Goal: Transaction & Acquisition: Purchase product/service

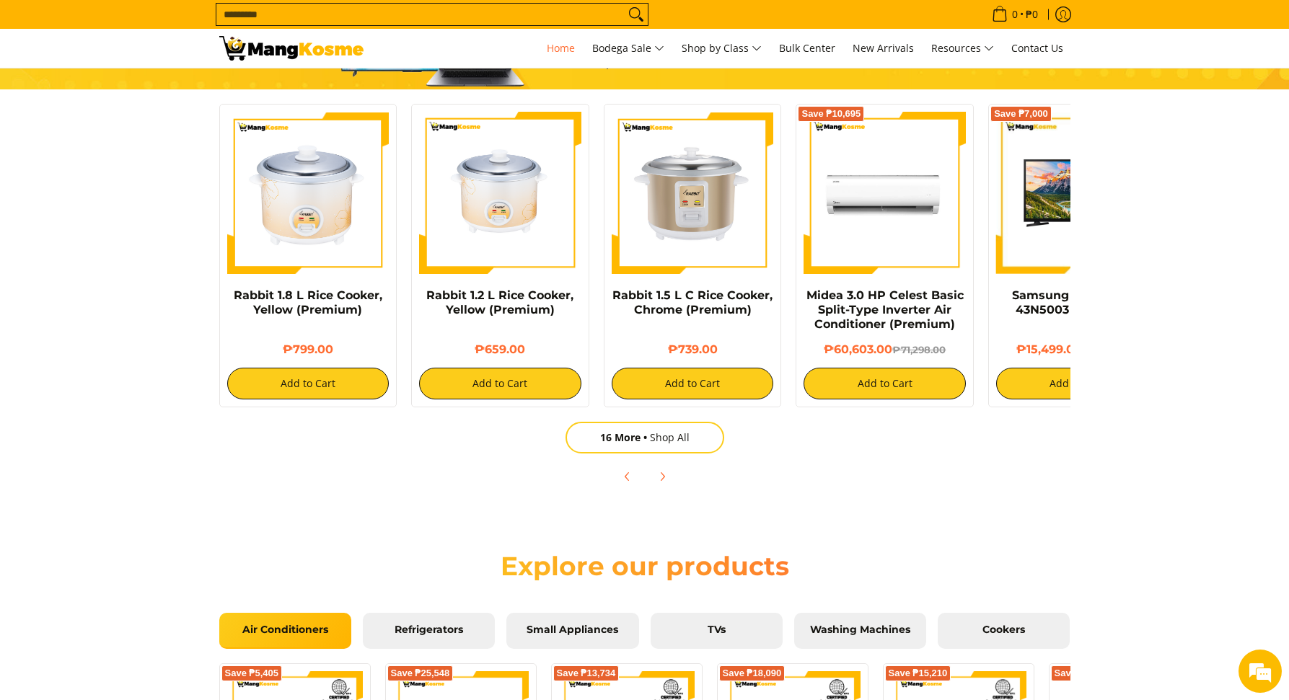
scroll to position [0, 1147]
click at [136, 384] on section "New Arrivals Explore all deals → Rabbit 1.8 L Rice Cooker, Yellow (Premium) ₱79…" at bounding box center [644, 238] width 1289 height 537
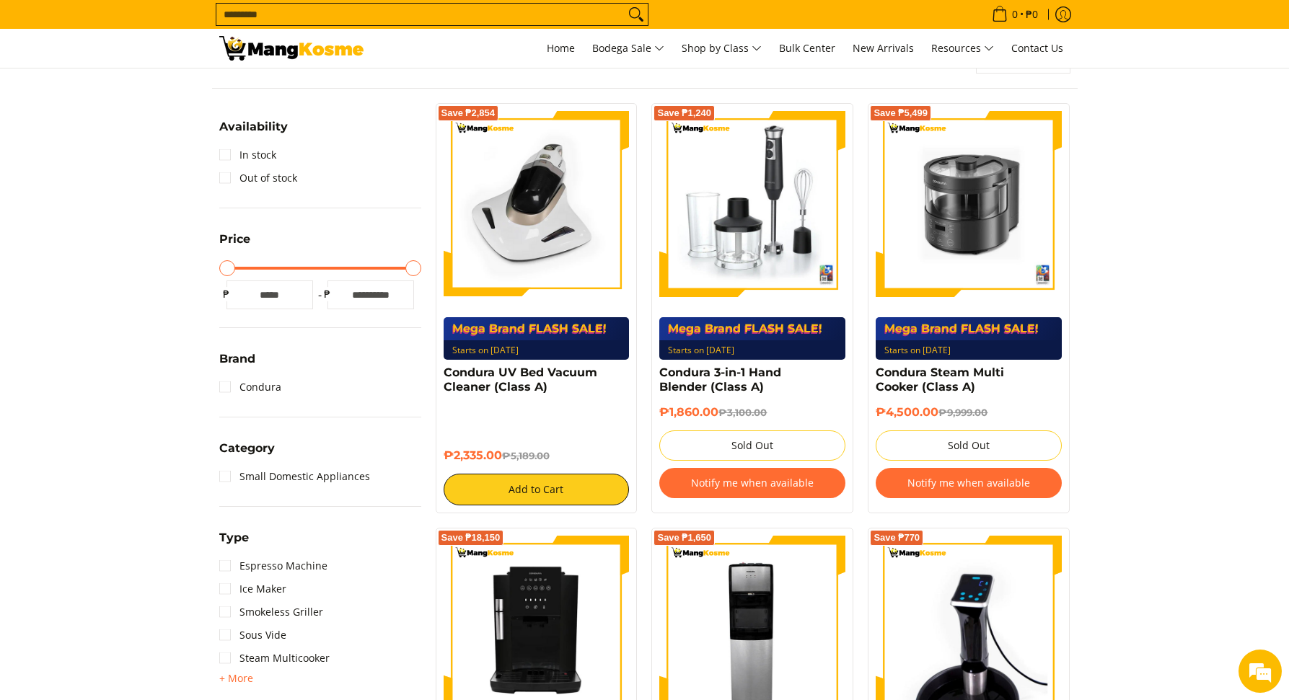
scroll to position [137, 0]
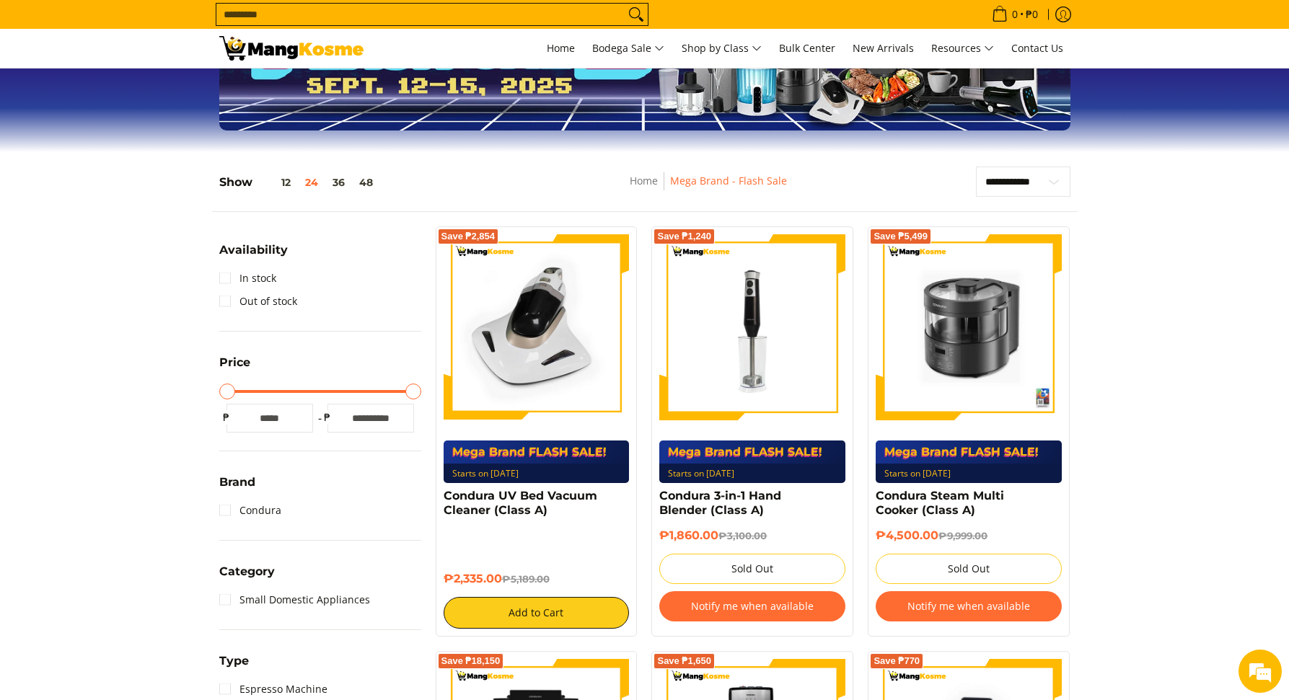
click at [762, 325] on img at bounding box center [752, 327] width 186 height 186
